Goal: Task Accomplishment & Management: Manage account settings

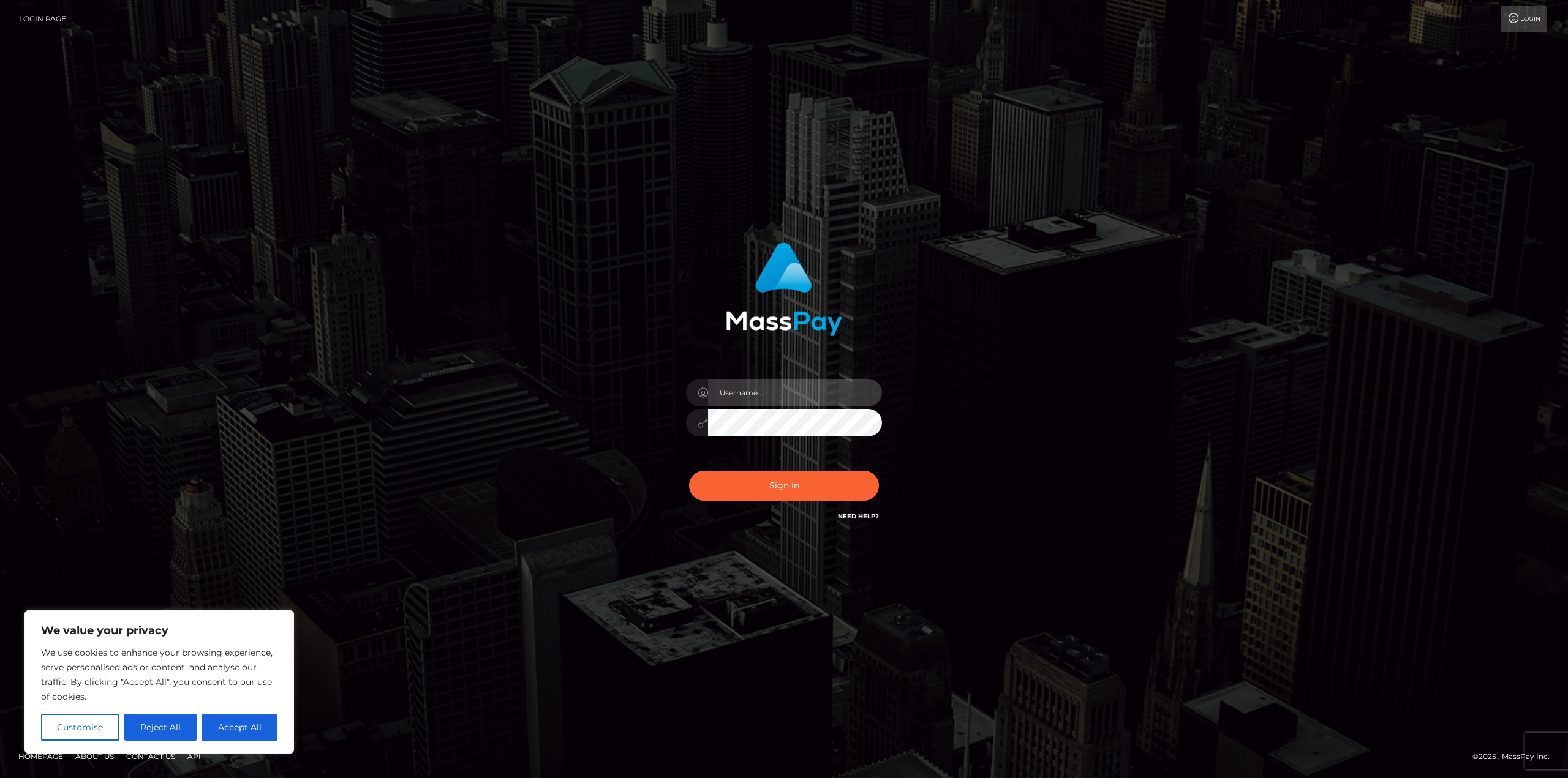
click at [760, 393] on input "text" at bounding box center [795, 392] width 174 height 28
type input "mattharriss93@gmail.com"
click at [787, 474] on button "Sign in" at bounding box center [784, 485] width 190 height 30
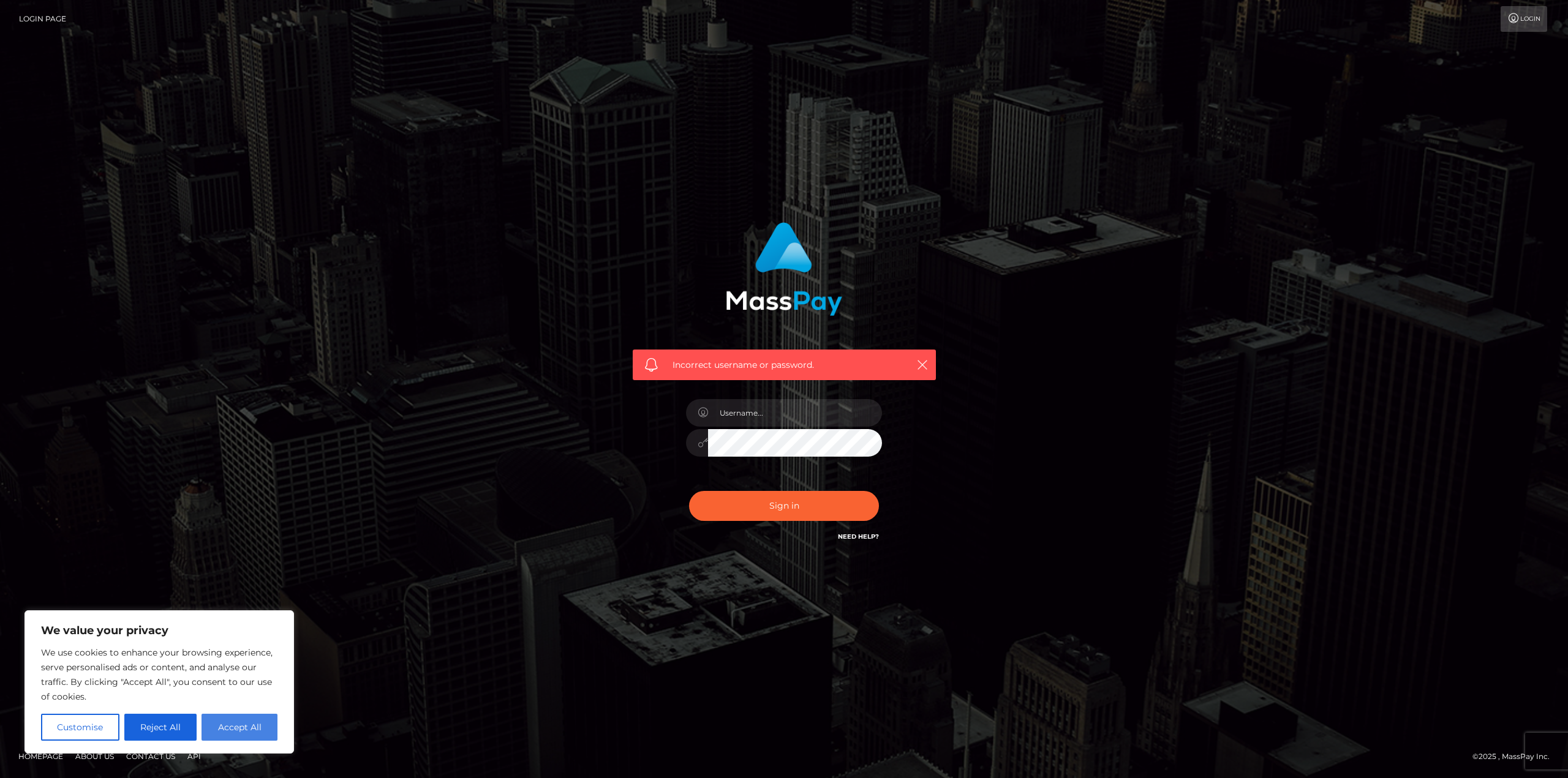
click at [215, 723] on button "Accept All" at bounding box center [240, 727] width 76 height 27
checkbox input "true"
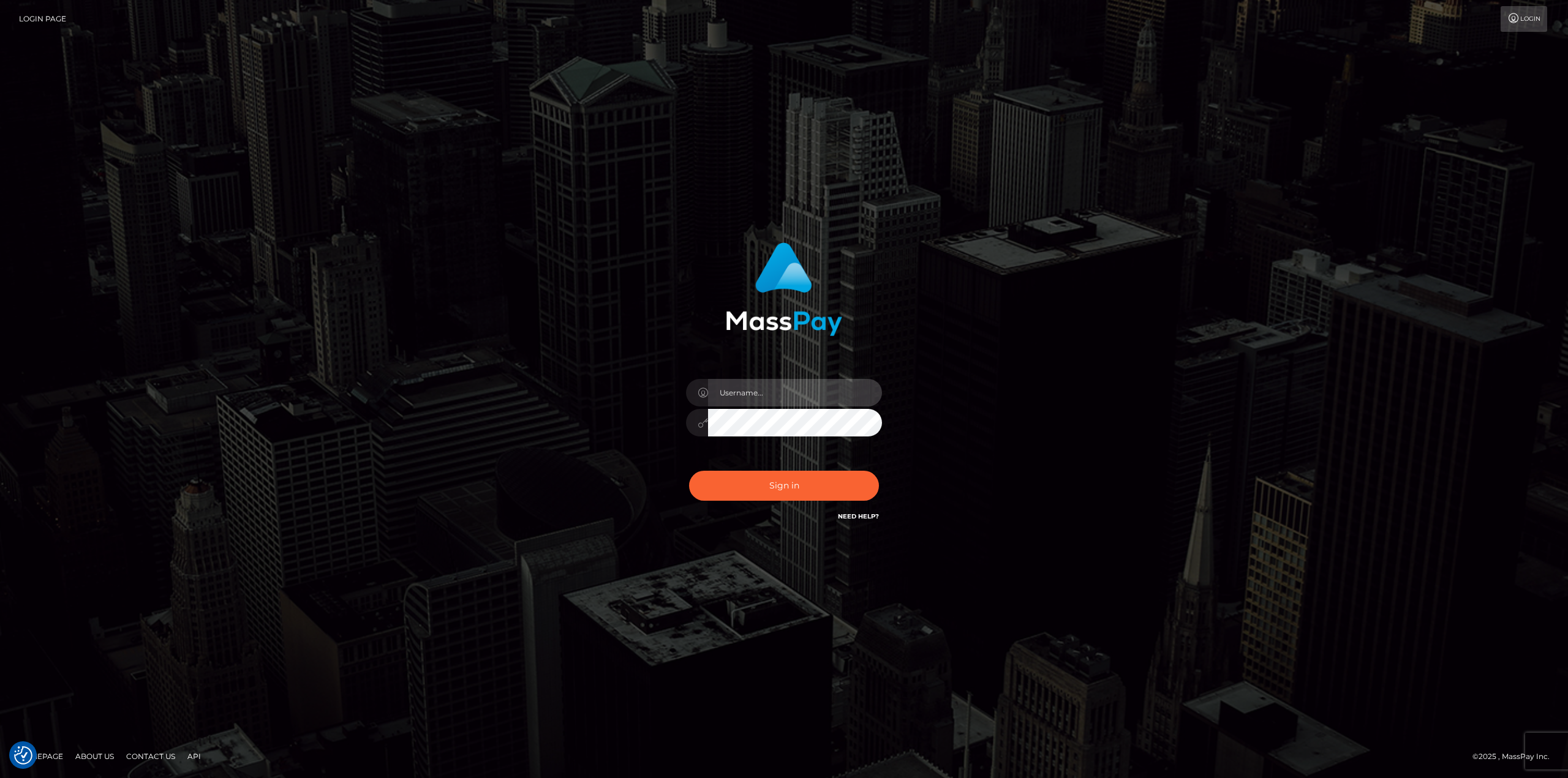
click at [775, 396] on input "text" at bounding box center [795, 392] width 174 height 28
type input "[EMAIL_ADDRESS][DOMAIN_NAME]"
drag, startPoint x: 789, startPoint y: 479, endPoint x: 815, endPoint y: 467, distance: 28.6
click at [790, 480] on button "Sign in" at bounding box center [784, 485] width 190 height 30
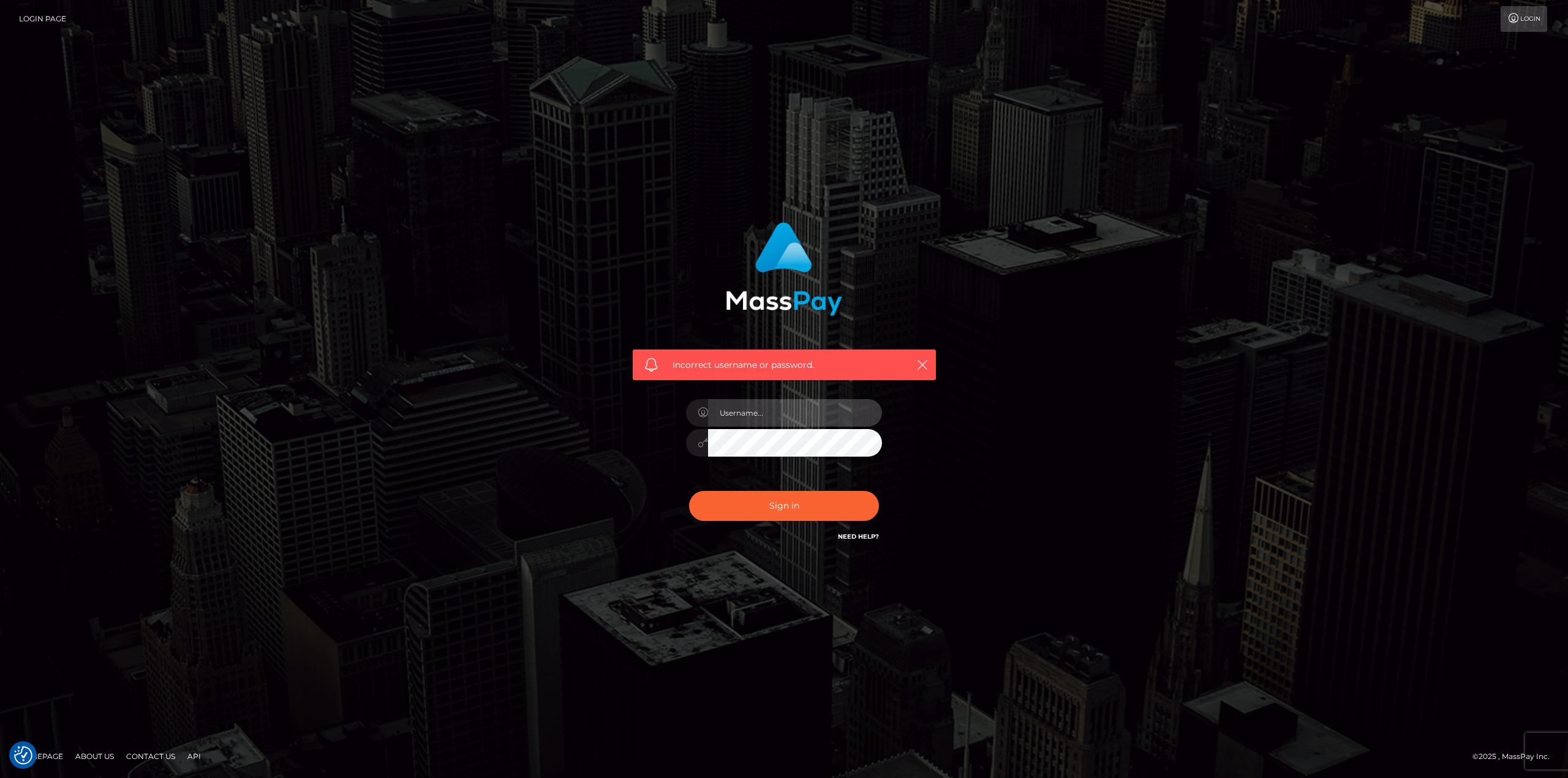
click at [766, 417] on input "text" at bounding box center [795, 412] width 174 height 28
click at [993, 392] on div "Incorrect username or password." at bounding box center [783, 389] width 698 height 352
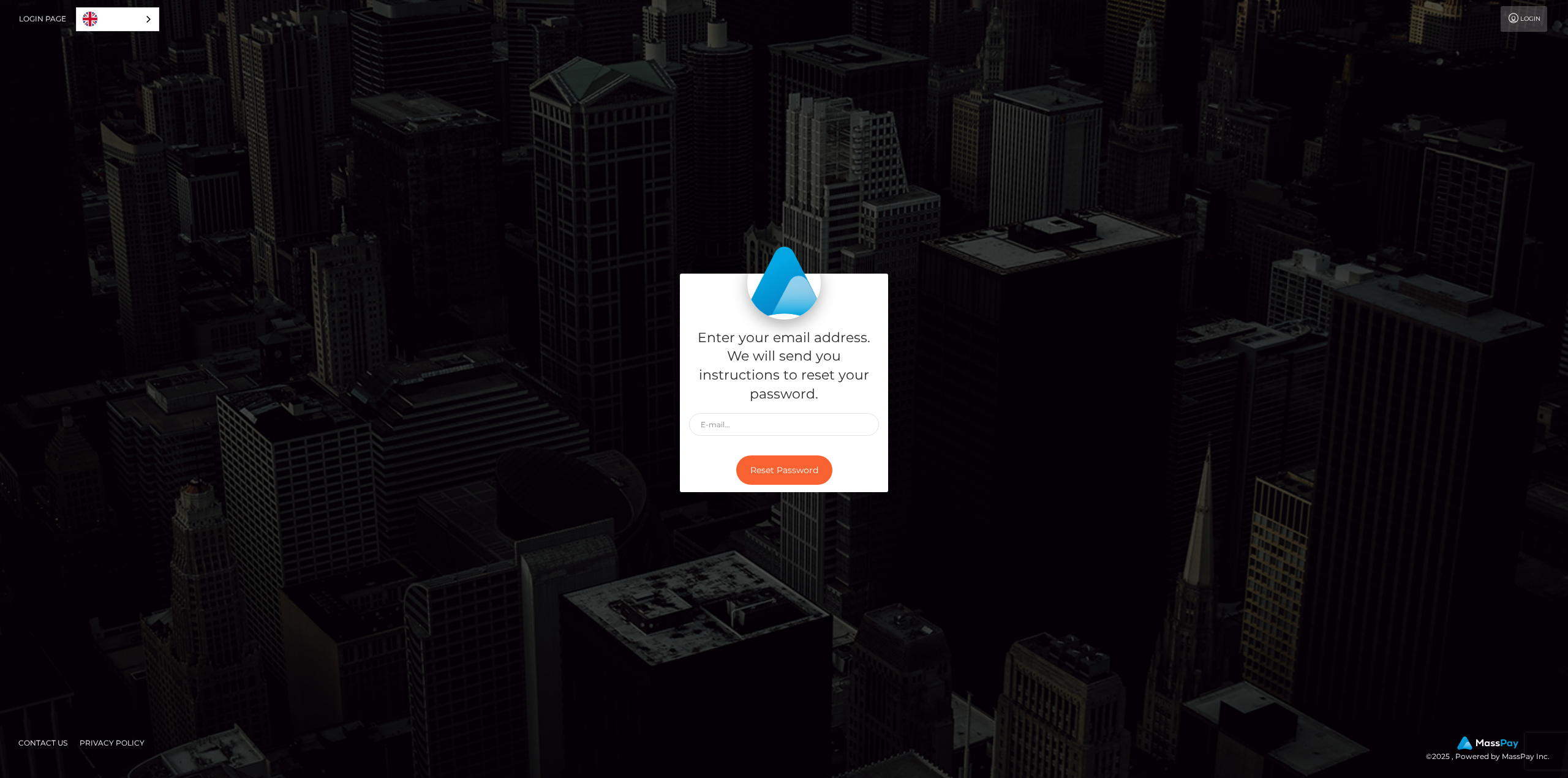
click at [58, 20] on link "Login Page" at bounding box center [42, 19] width 47 height 26
click at [1524, 25] on link "Login" at bounding box center [1524, 19] width 47 height 26
